Goal: Browse casually

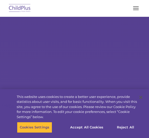
select select "MEDIUM"
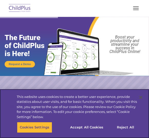
click at [90, 128] on button "Accept All Cookies" at bounding box center [86, 127] width 39 height 11
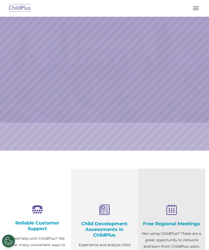
select select "MEDIUM"
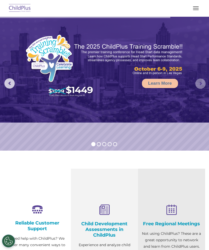
click at [198, 84] on rs-arrow at bounding box center [200, 84] width 10 height 10
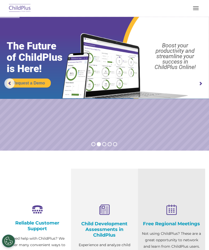
click at [193, 8] on span "button" at bounding box center [196, 8] width 6 height 1
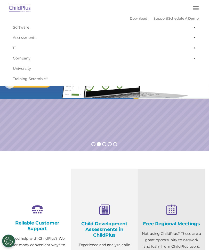
click at [194, 9] on button "button" at bounding box center [195, 8] width 11 height 8
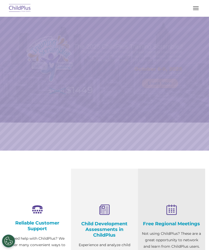
select select "MEDIUM"
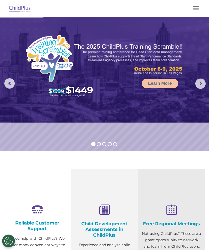
click at [199, 85] on rs-arrow at bounding box center [200, 84] width 10 height 10
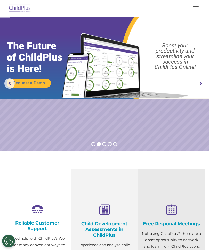
click at [198, 84] on rs-arrow at bounding box center [200, 84] width 10 height 10
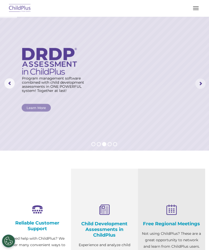
click at [198, 87] on rs-arrow at bounding box center [200, 84] width 10 height 10
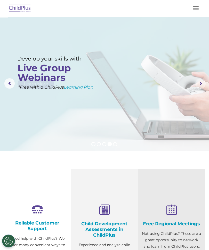
click at [199, 86] on rs-arrow at bounding box center [200, 84] width 10 height 10
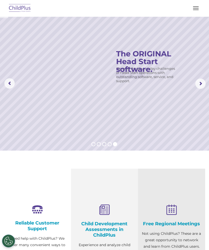
click at [198, 85] on rs-arrow at bounding box center [200, 84] width 10 height 10
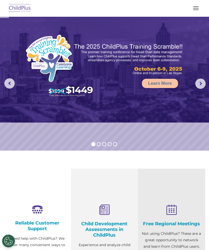
click at [198, 85] on rs-arrow at bounding box center [200, 84] width 10 height 10
select select "MEDIUM"
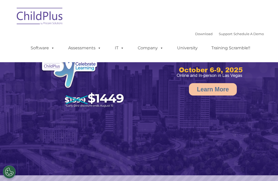
select select "MEDIUM"
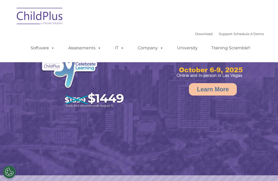
select select "MEDIUM"
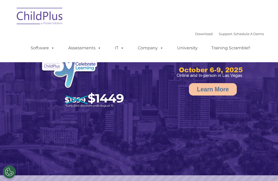
select select "MEDIUM"
click at [269, 102] on rs-arrow at bounding box center [269, 100] width 10 height 10
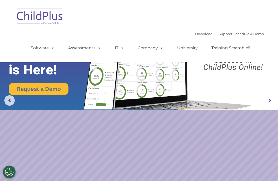
click at [269, 104] on rs-arrow at bounding box center [269, 100] width 10 height 10
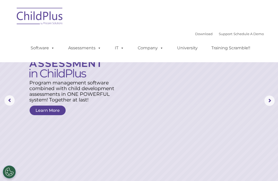
click at [41, 15] on img at bounding box center [40, 17] width 52 height 26
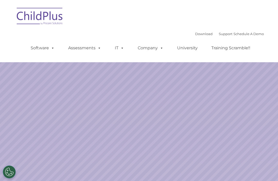
select select "MEDIUM"
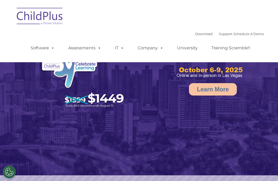
select select "MEDIUM"
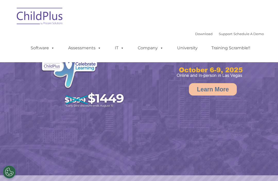
select select "MEDIUM"
